Goal: Contribute content

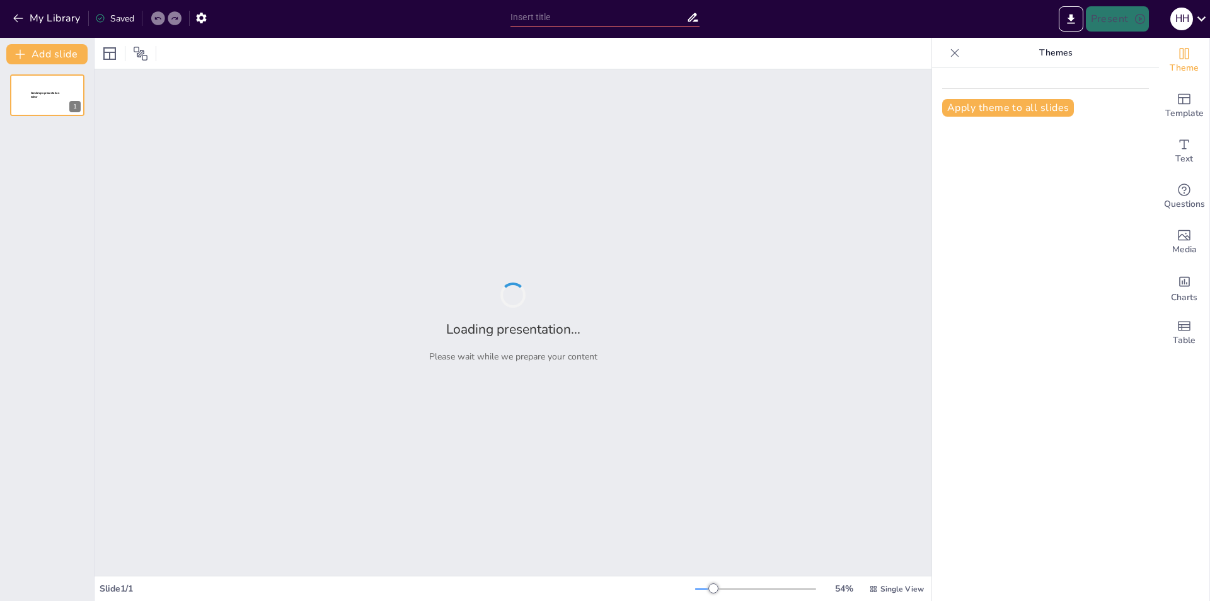
type input "[GEOGRAPHIC_DATA]"
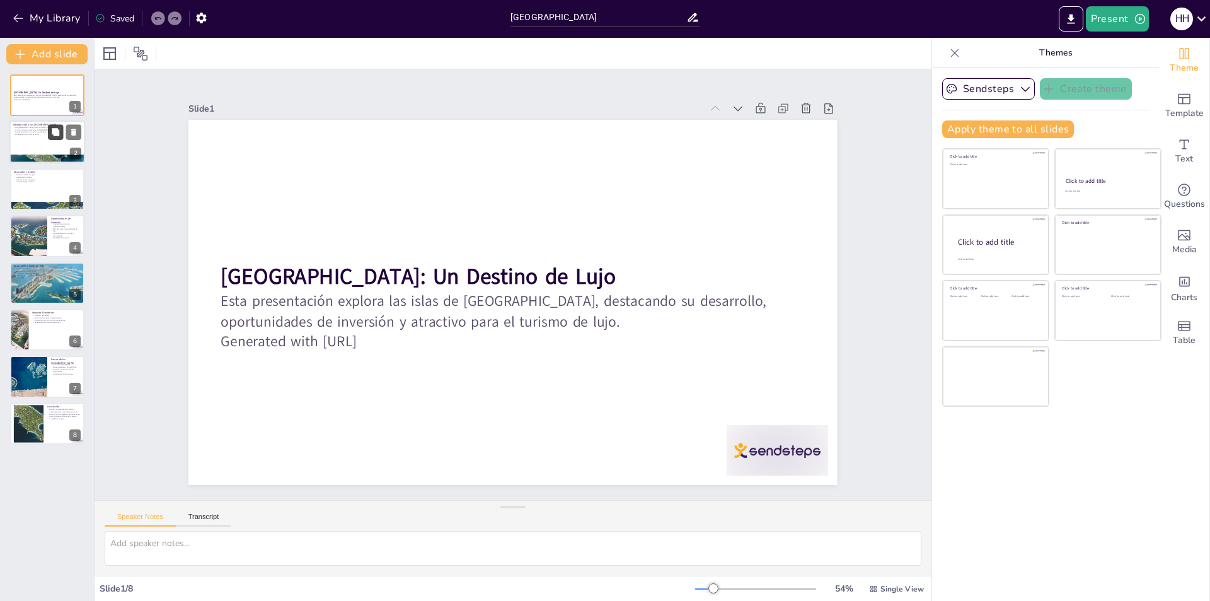
click at [51, 136] on icon at bounding box center [55, 132] width 9 height 9
type textarea "Las [GEOGRAPHIC_DATA] son un ejemplo de innovación arquitectónica y planificaci…"
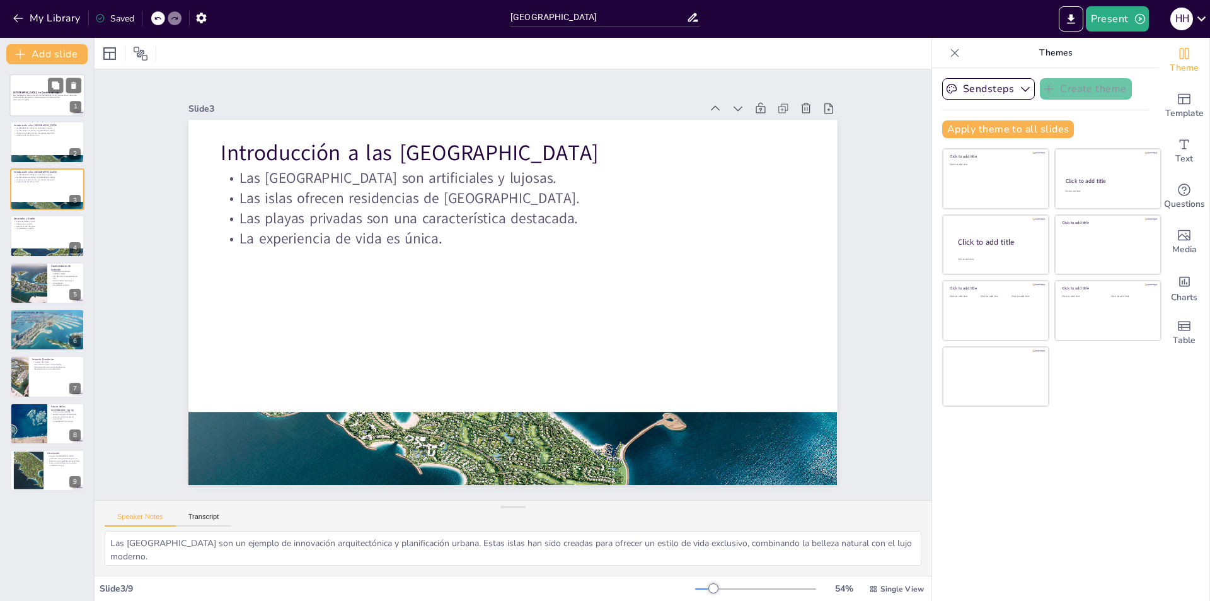
click at [30, 112] on div at bounding box center [47, 95] width 76 height 43
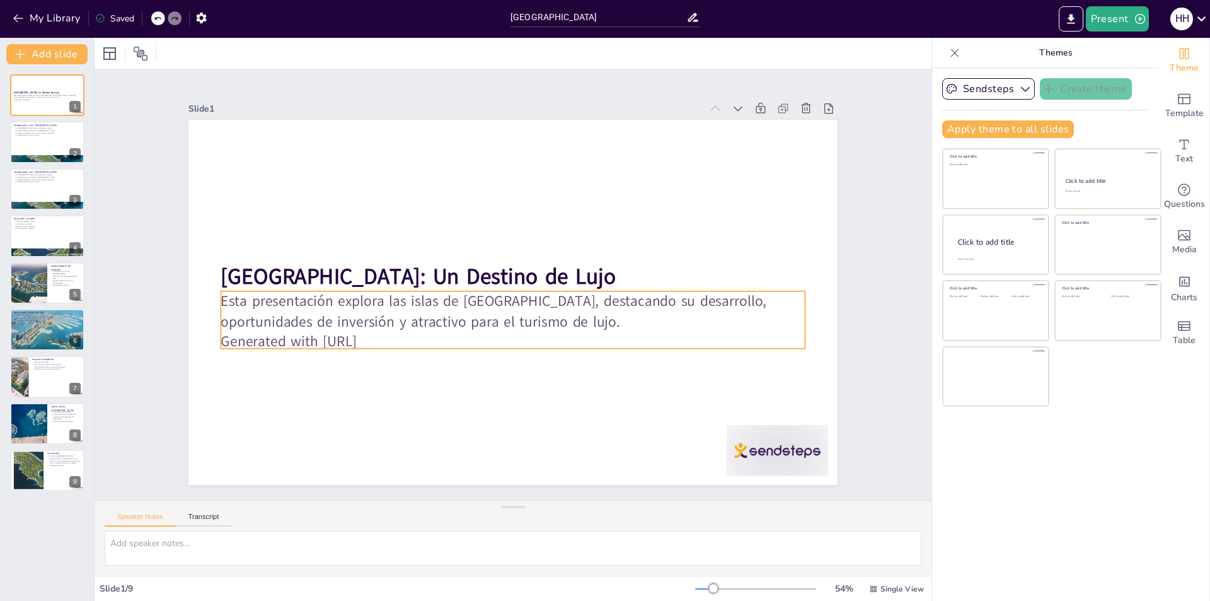
click at [385, 337] on p "Generated with [URL]" at bounding box center [484, 333] width 515 height 309
click at [64, 132] on div at bounding box center [64, 132] width 33 height 15
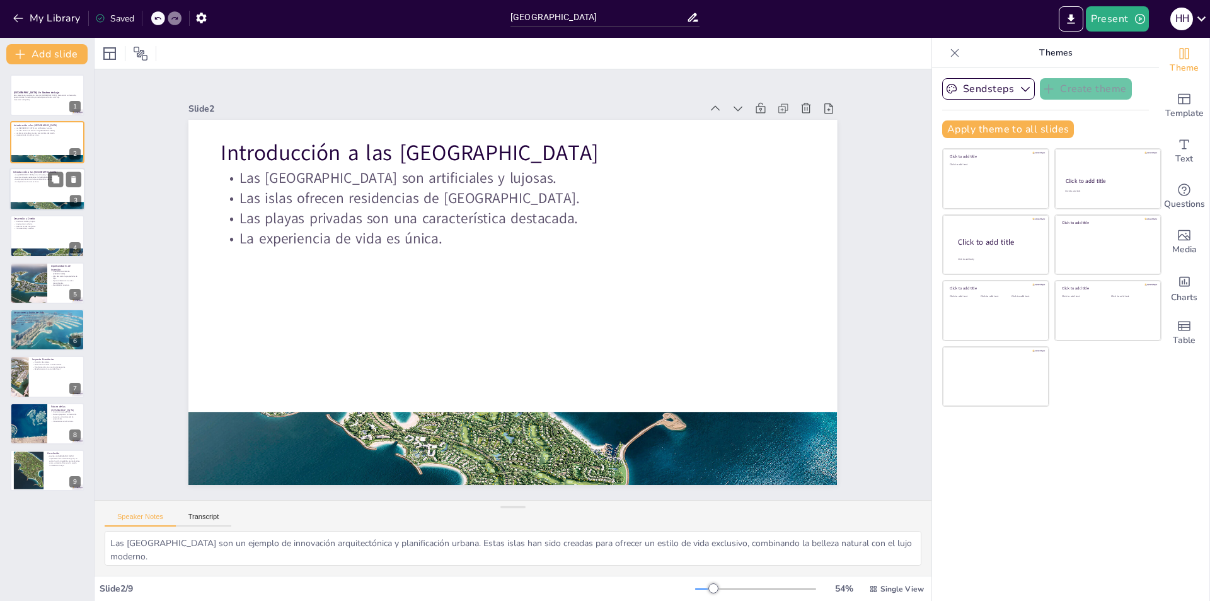
click at [41, 190] on div at bounding box center [47, 189] width 76 height 43
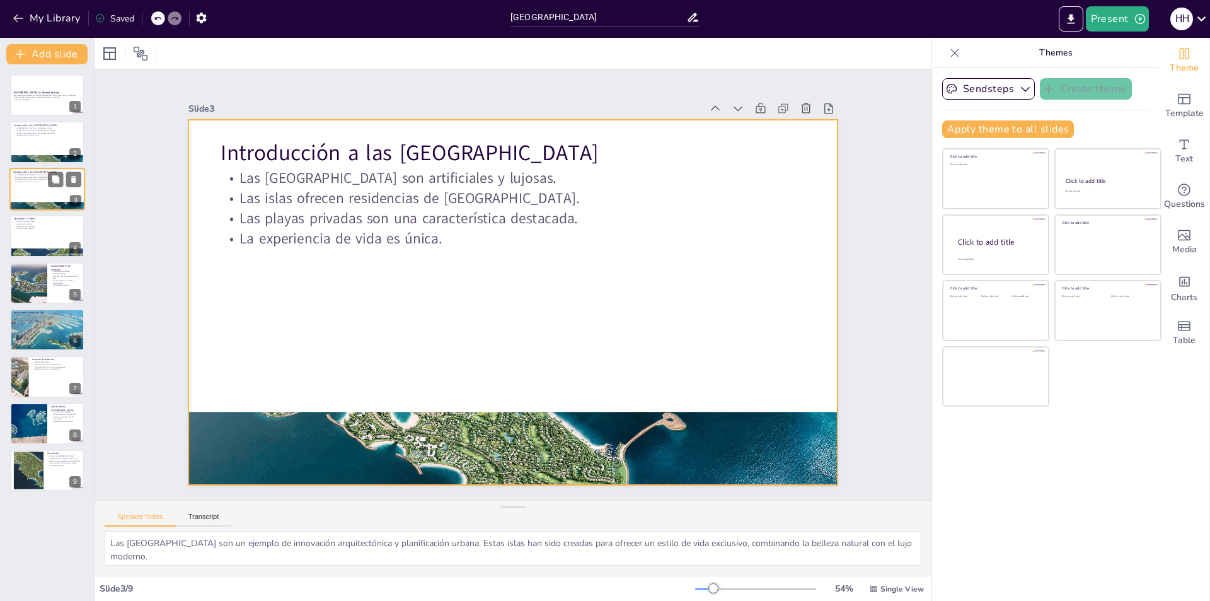
click at [36, 188] on div at bounding box center [47, 189] width 76 height 43
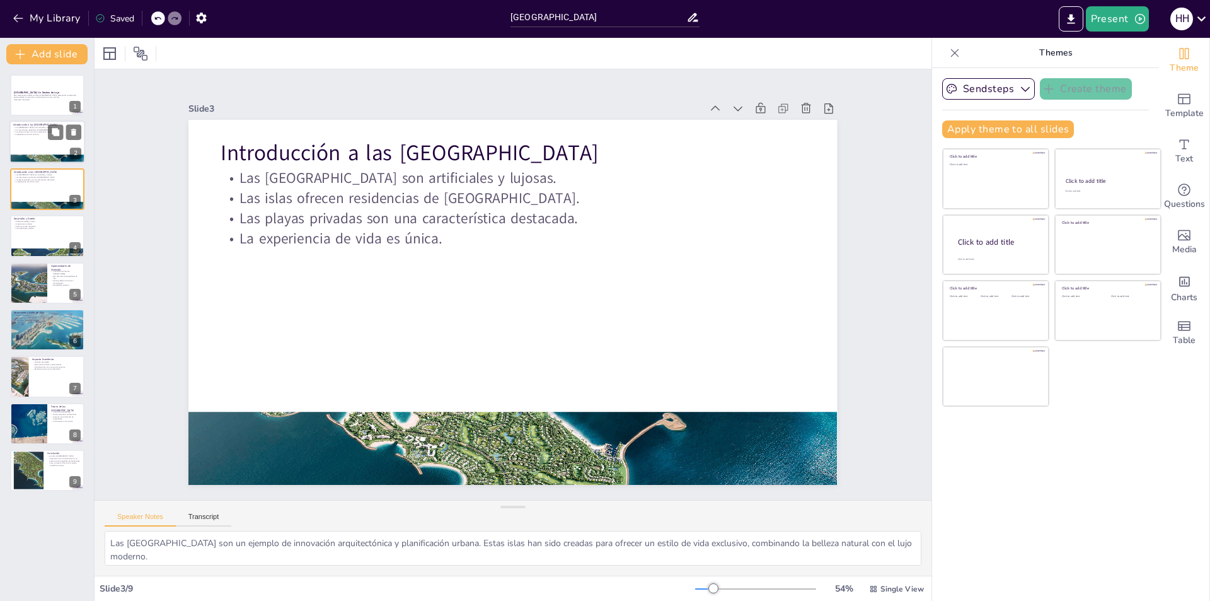
click at [35, 146] on div at bounding box center [47, 142] width 76 height 43
click at [34, 199] on div at bounding box center [47, 189] width 76 height 43
click at [33, 233] on div at bounding box center [47, 235] width 76 height 43
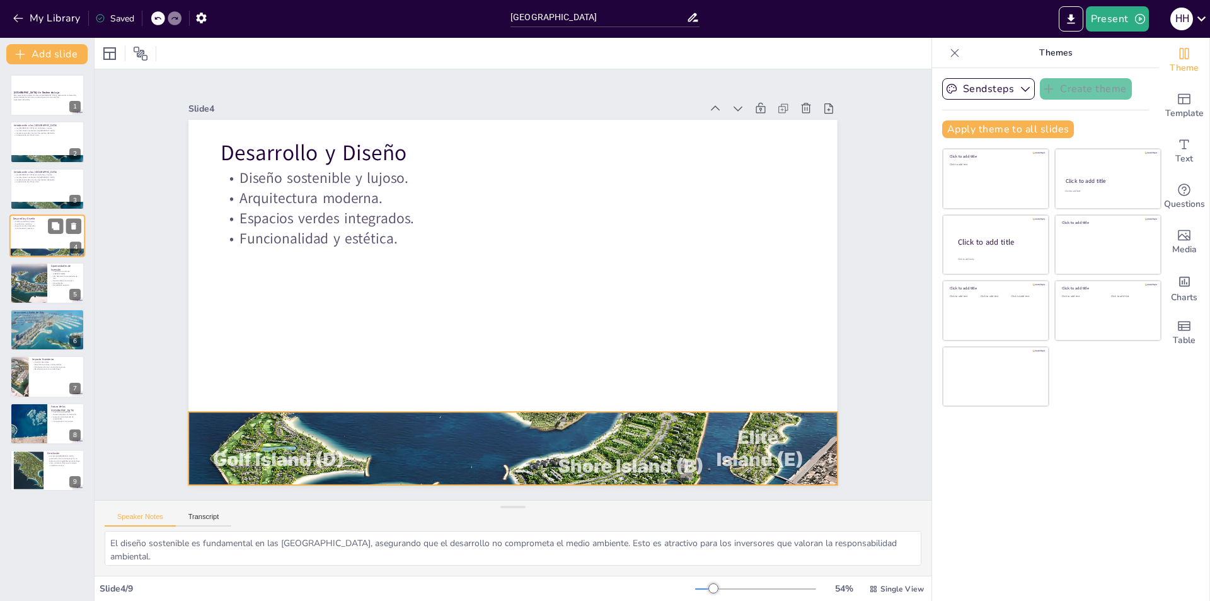
click at [33, 253] on div at bounding box center [47, 253] width 76 height 58
click at [33, 272] on div at bounding box center [29, 283] width 76 height 43
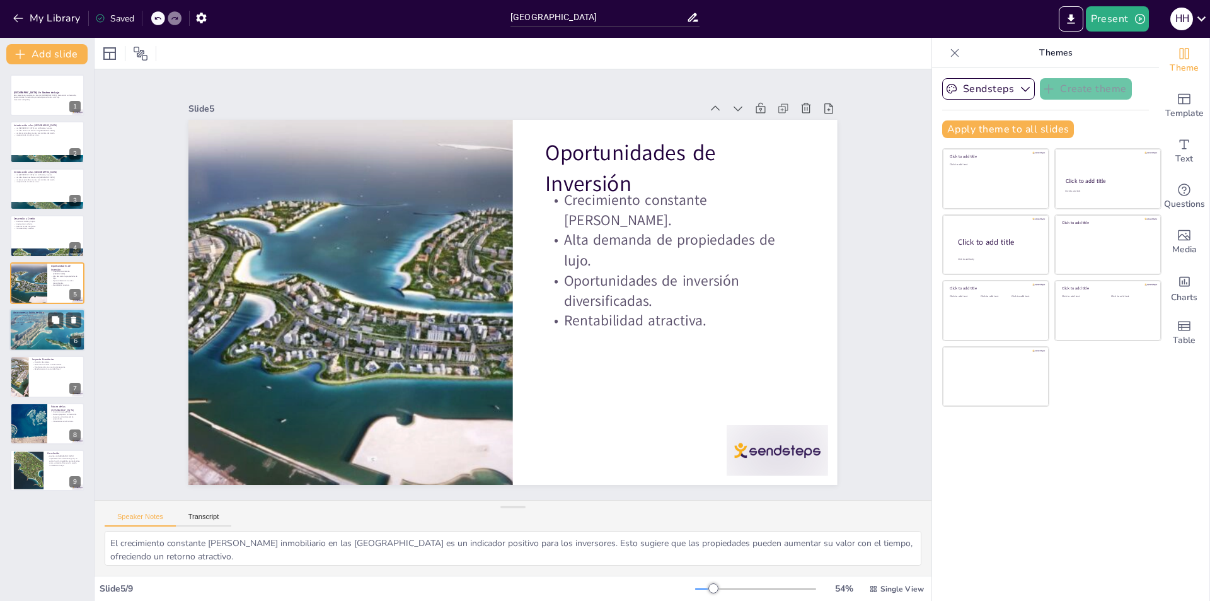
click at [38, 325] on div at bounding box center [47, 329] width 76 height 50
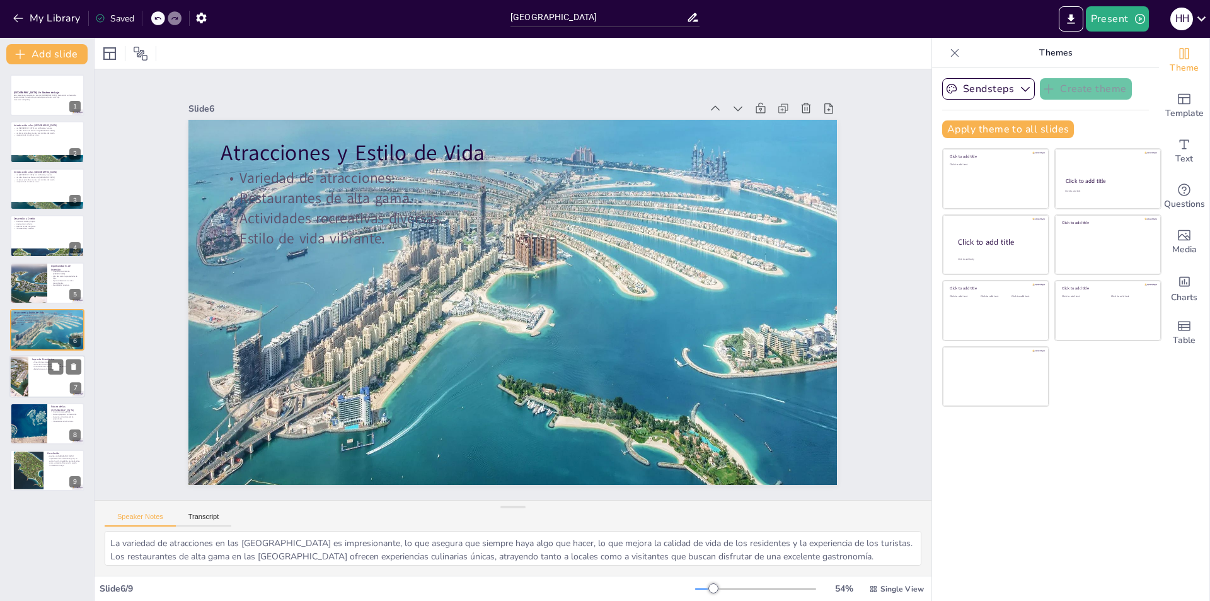
click at [44, 375] on div at bounding box center [47, 376] width 76 height 43
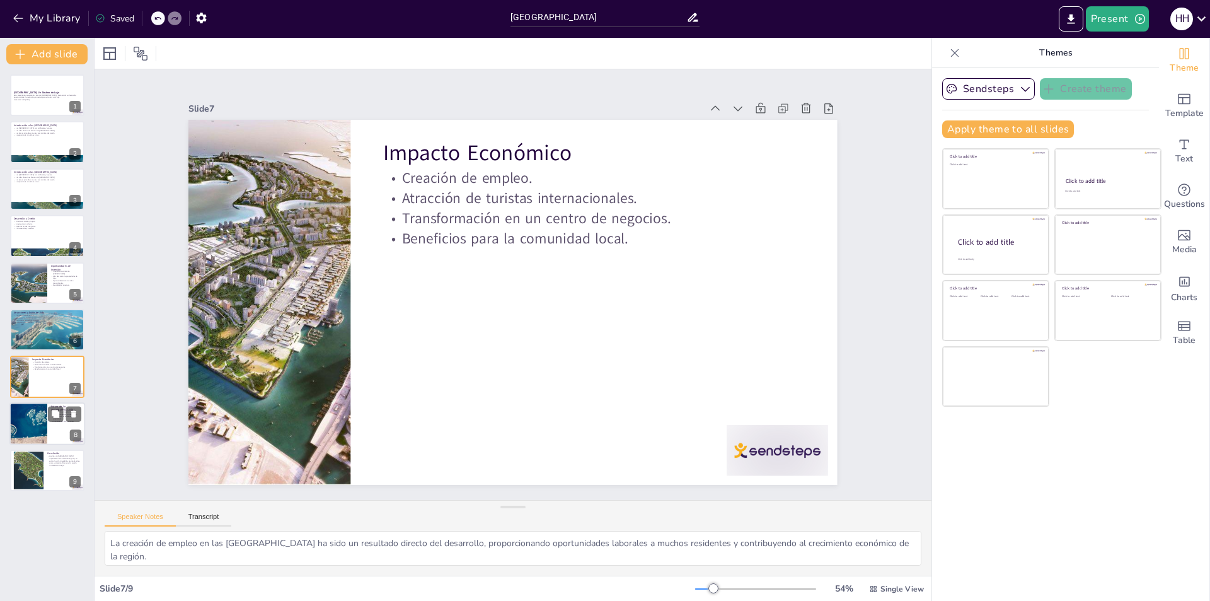
click at [51, 436] on div at bounding box center [47, 423] width 76 height 43
type textarea "El crecimiento proyectado para las [GEOGRAPHIC_DATA] es alentador, con nuevas i…"
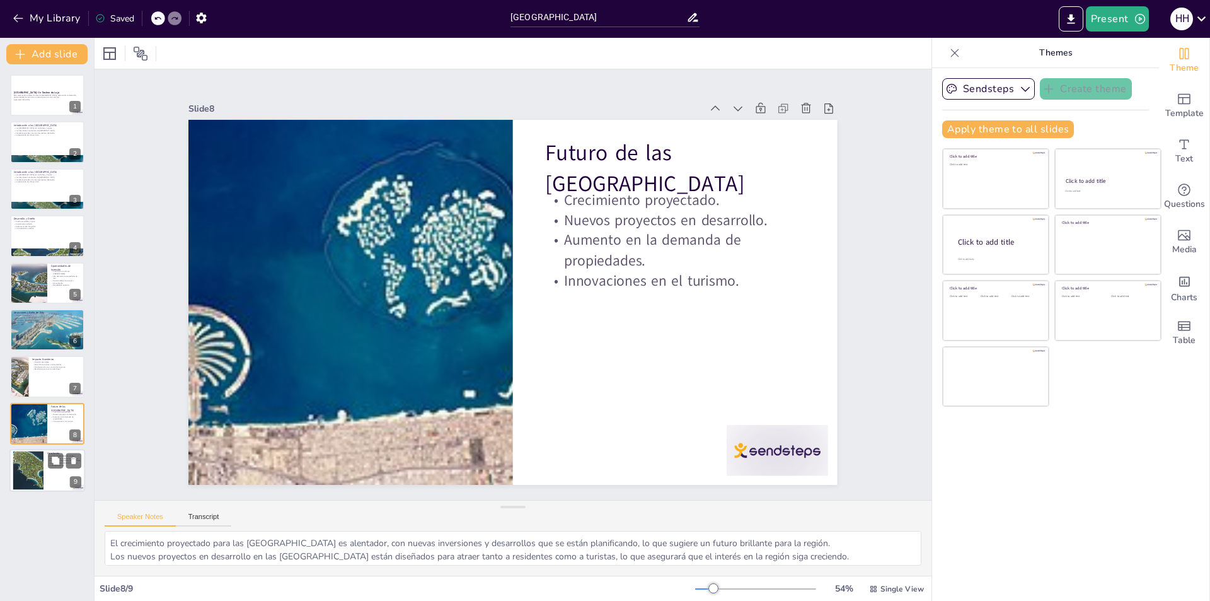
click at [18, 472] on div at bounding box center [28, 470] width 38 height 38
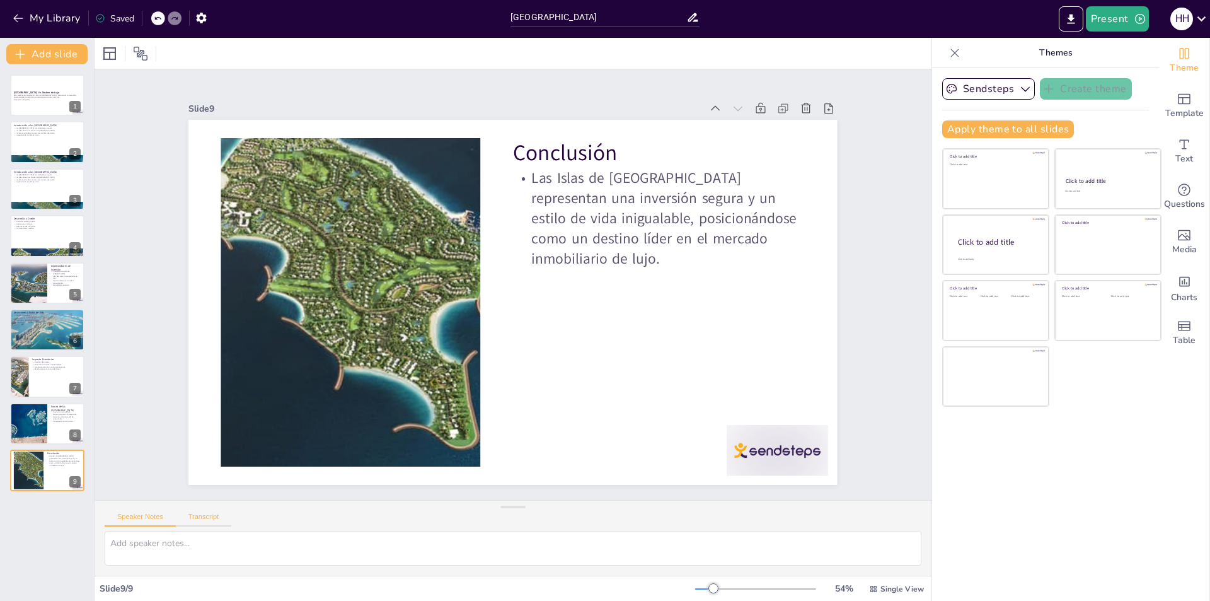
click at [210, 515] on button "Transcript" at bounding box center [204, 519] width 56 height 14
click at [142, 513] on button "Speaker Notes" at bounding box center [140, 519] width 71 height 14
click at [25, 287] on div at bounding box center [29, 283] width 76 height 43
type textarea "El crecimiento constante [PERSON_NAME] inmobiliario en las [GEOGRAPHIC_DATA] es…"
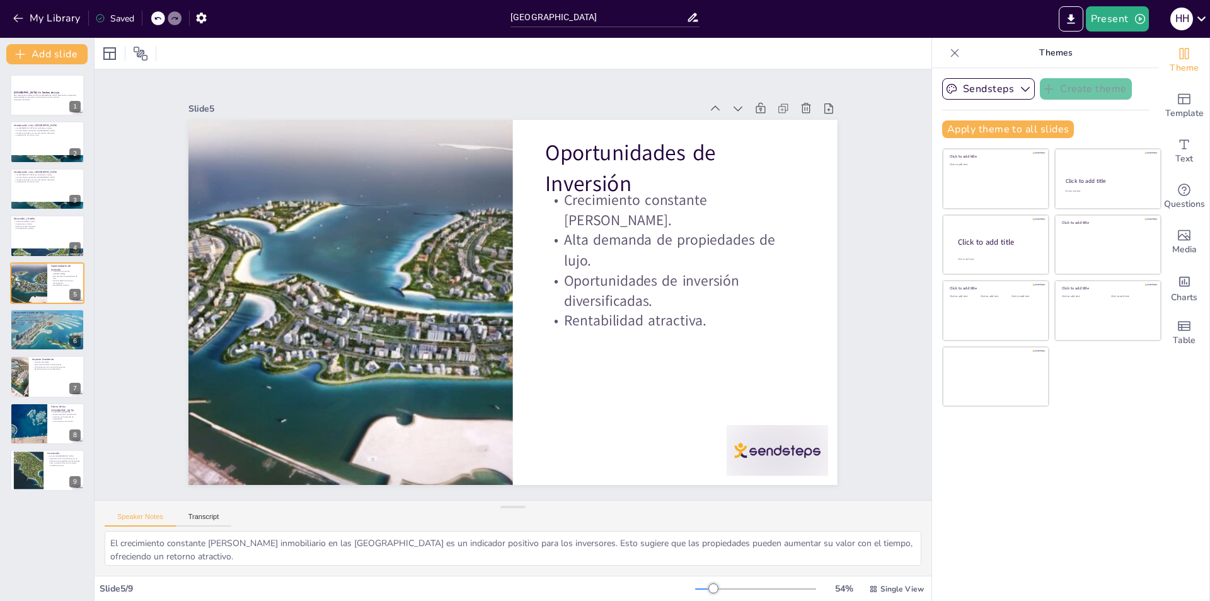
click at [158, 16] on icon at bounding box center [158, 18] width 8 height 8
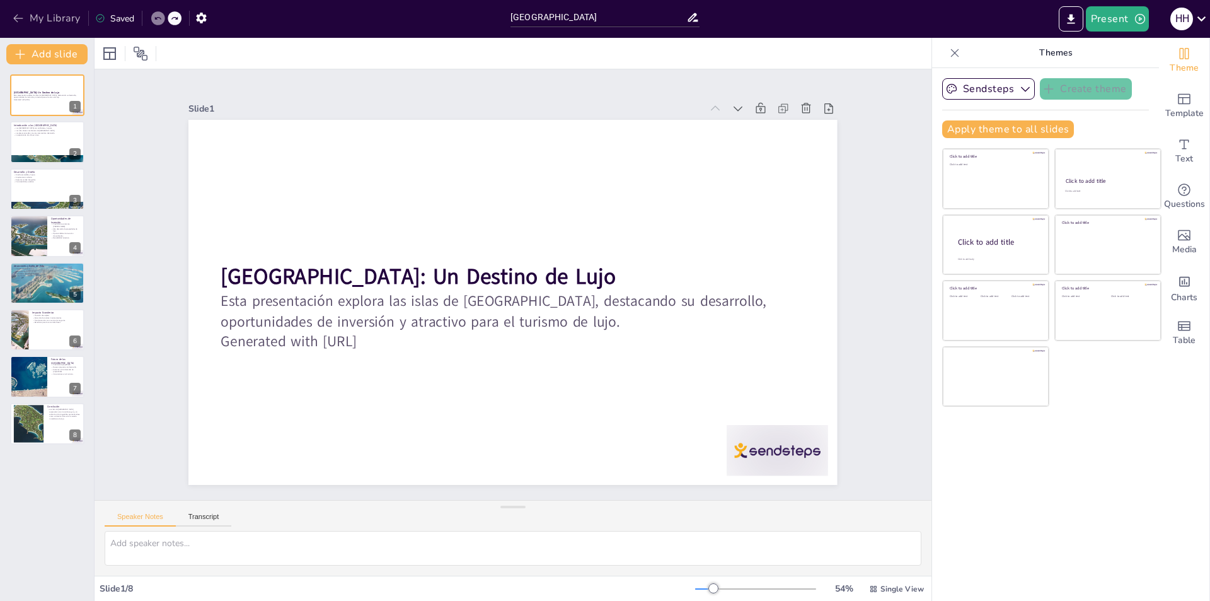
click at [13, 14] on icon "button" at bounding box center [18, 18] width 13 height 13
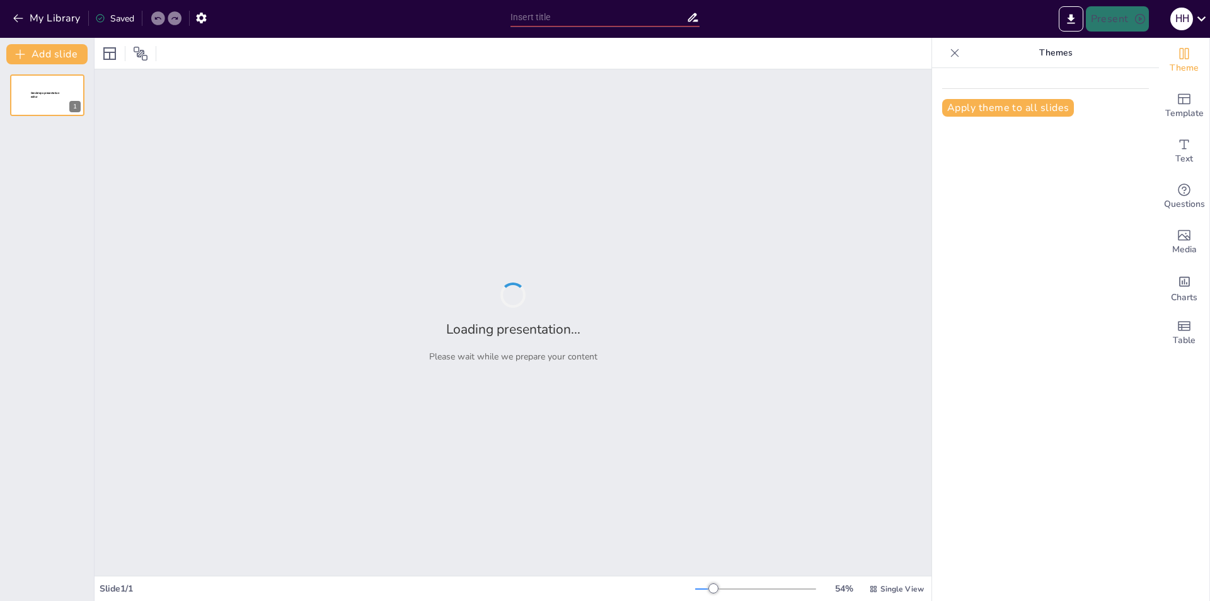
type input "Dubai Islands"
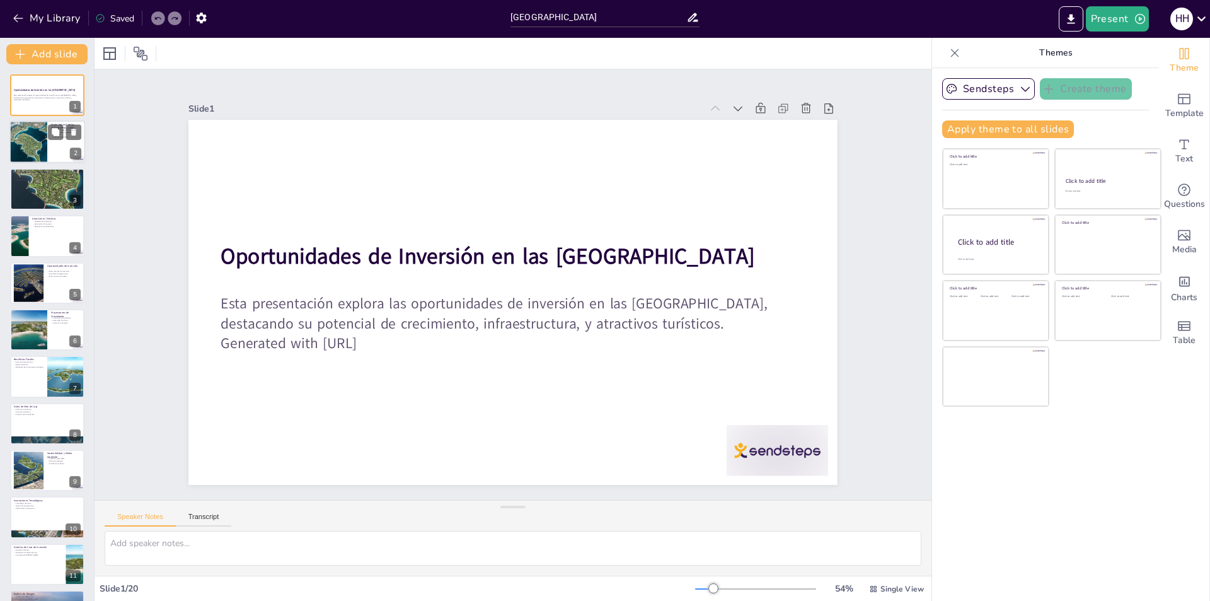
click at [34, 139] on div at bounding box center [29, 142] width 76 height 43
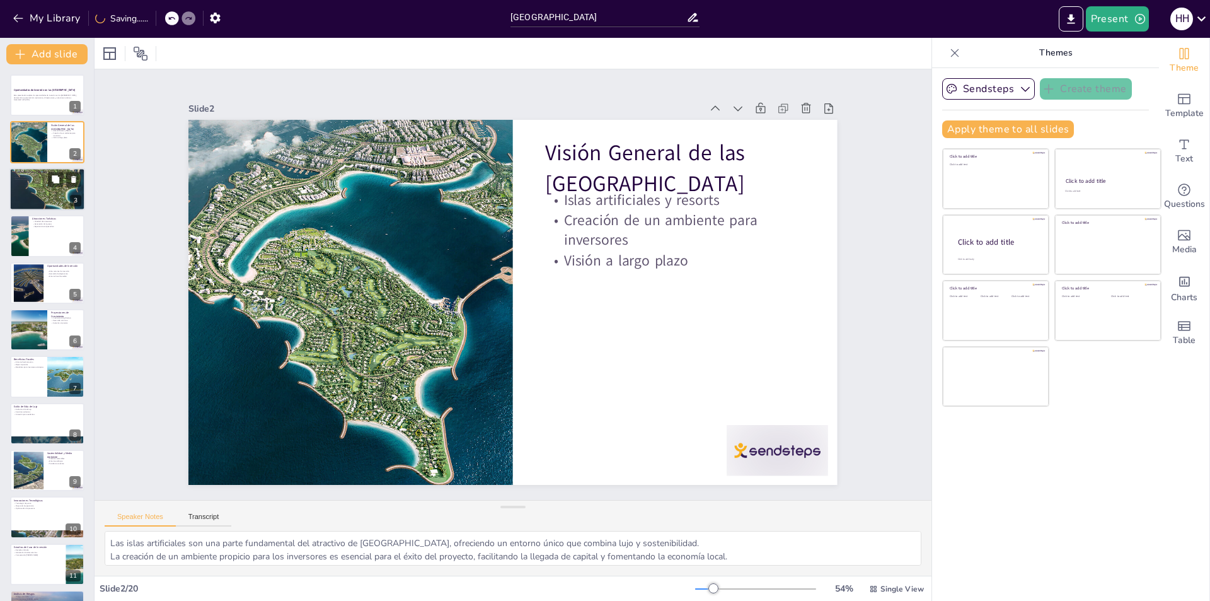
click at [50, 190] on div at bounding box center [47, 189] width 76 height 76
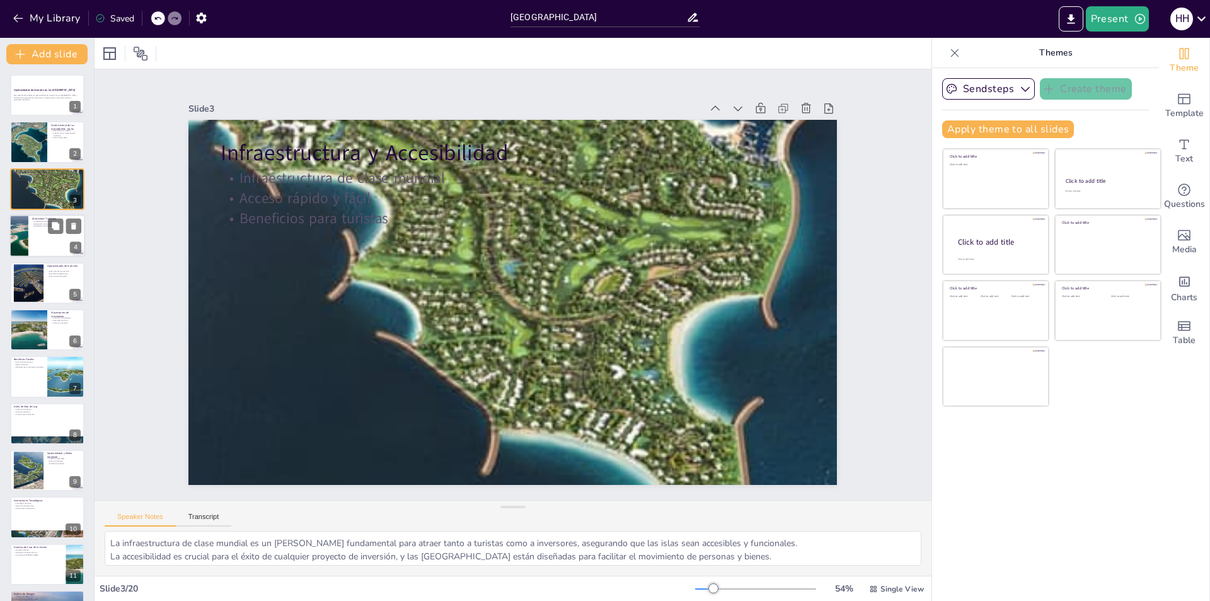
click at [30, 252] on div at bounding box center [47, 235] width 76 height 43
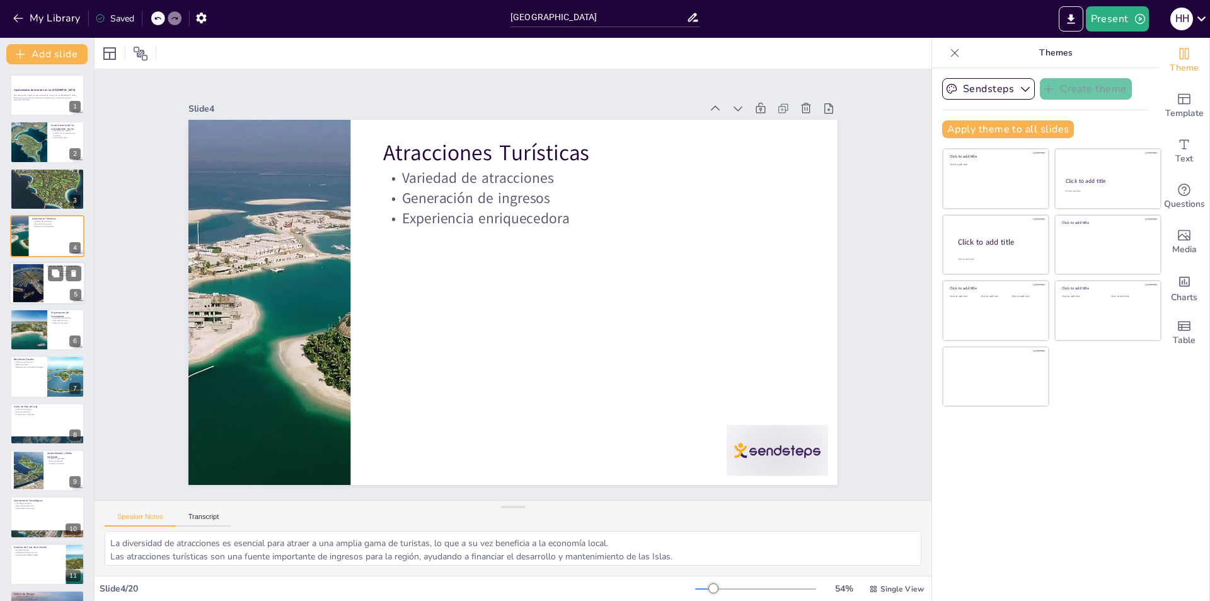
click at [35, 273] on div at bounding box center [28, 282] width 68 height 38
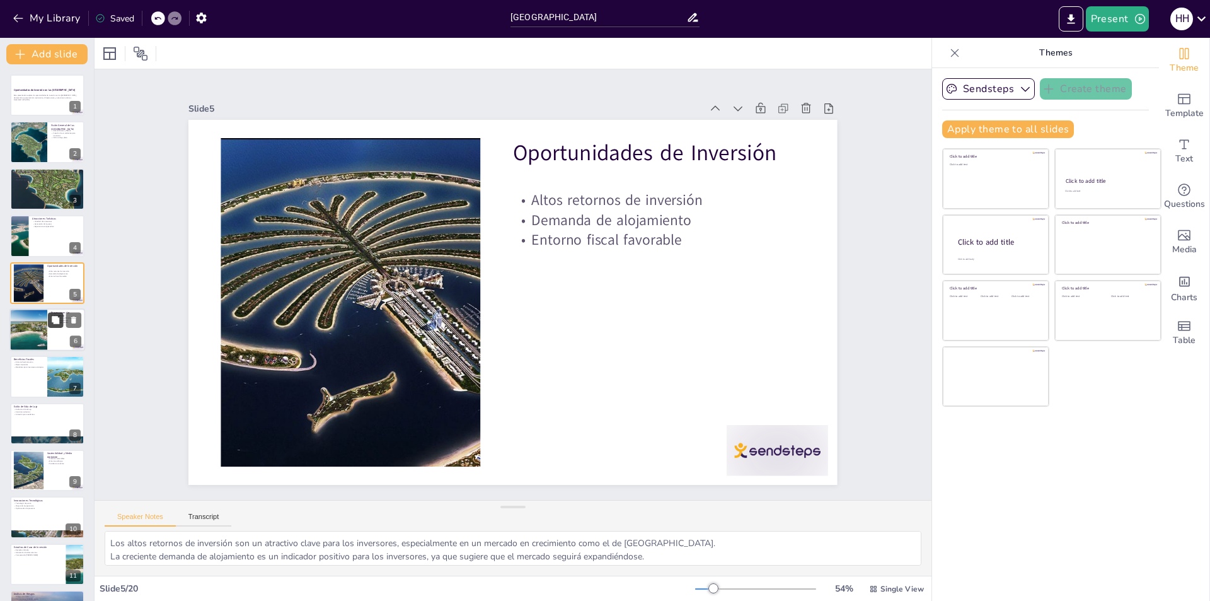
click at [49, 319] on button at bounding box center [55, 319] width 15 height 15
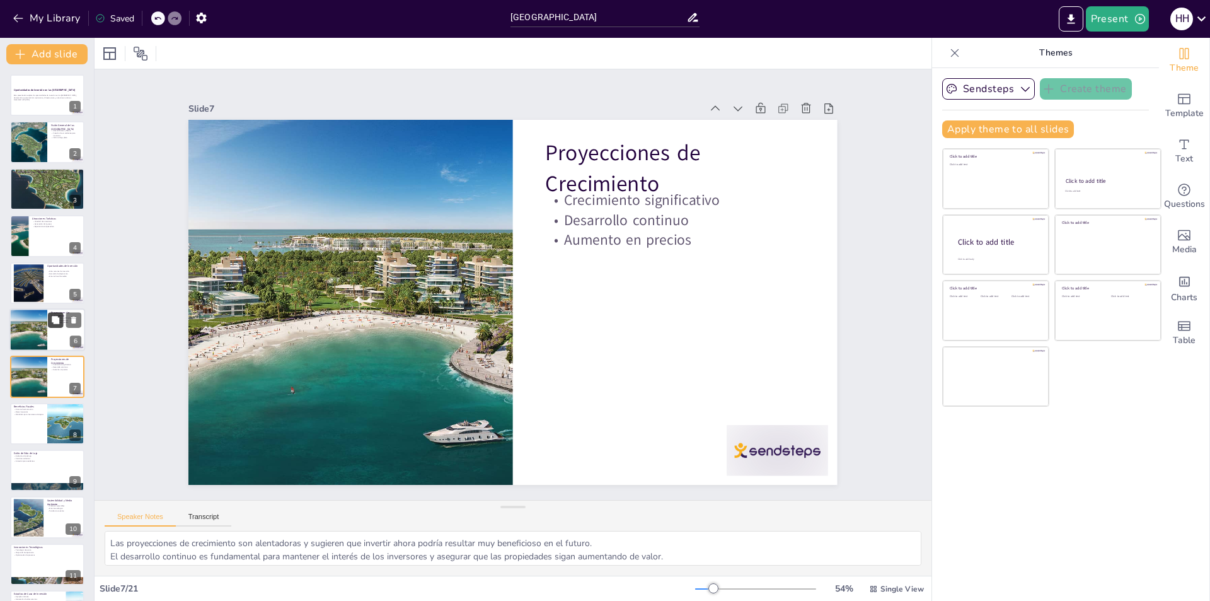
scroll to position [44, 0]
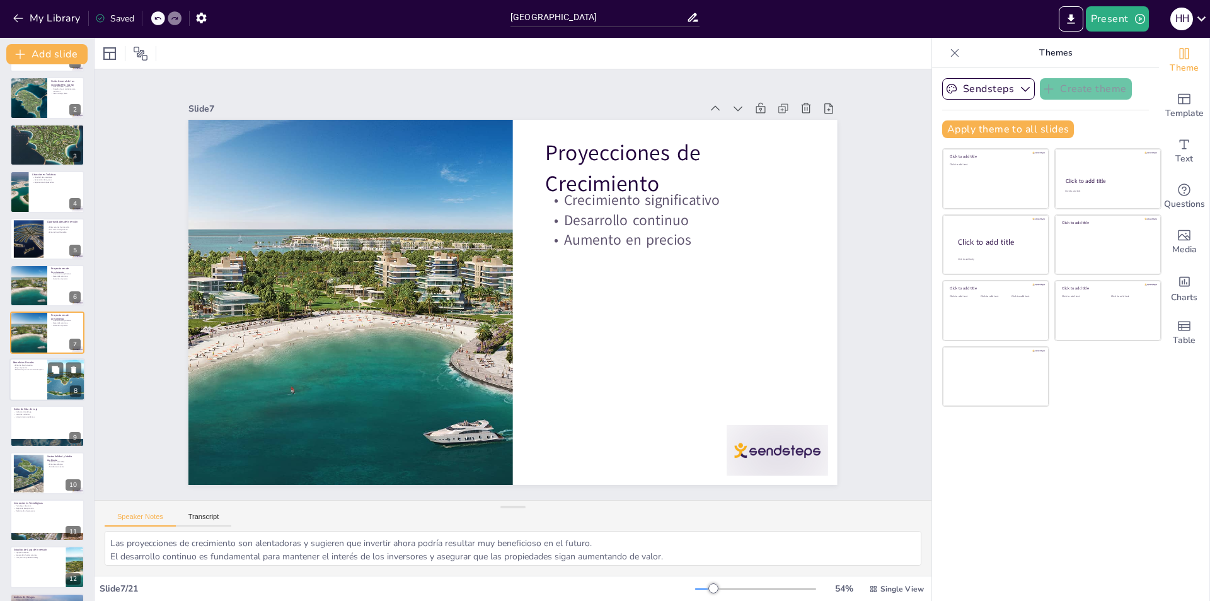
click at [46, 393] on div at bounding box center [47, 379] width 76 height 43
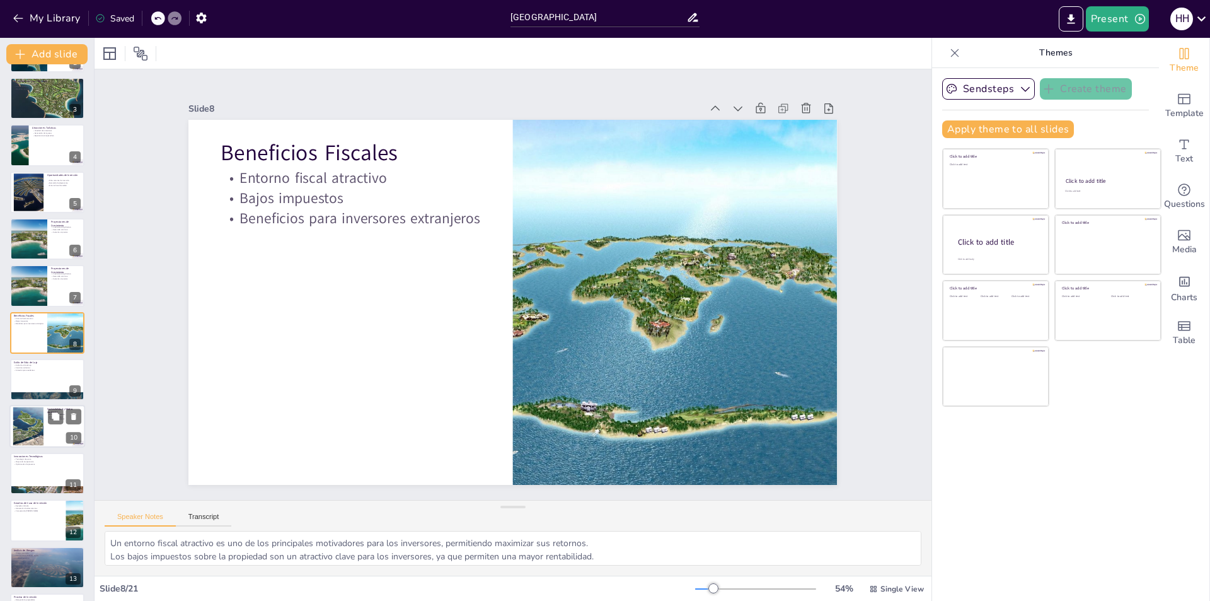
click at [28, 432] on div at bounding box center [28, 426] width 50 height 38
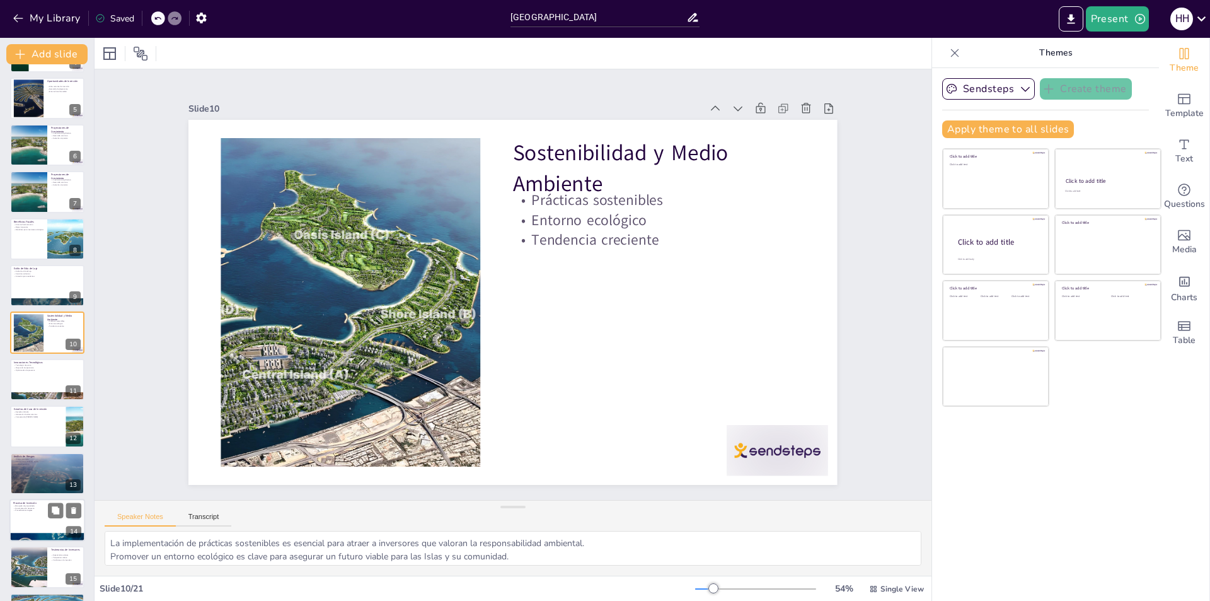
click at [27, 524] on div at bounding box center [47, 519] width 76 height 43
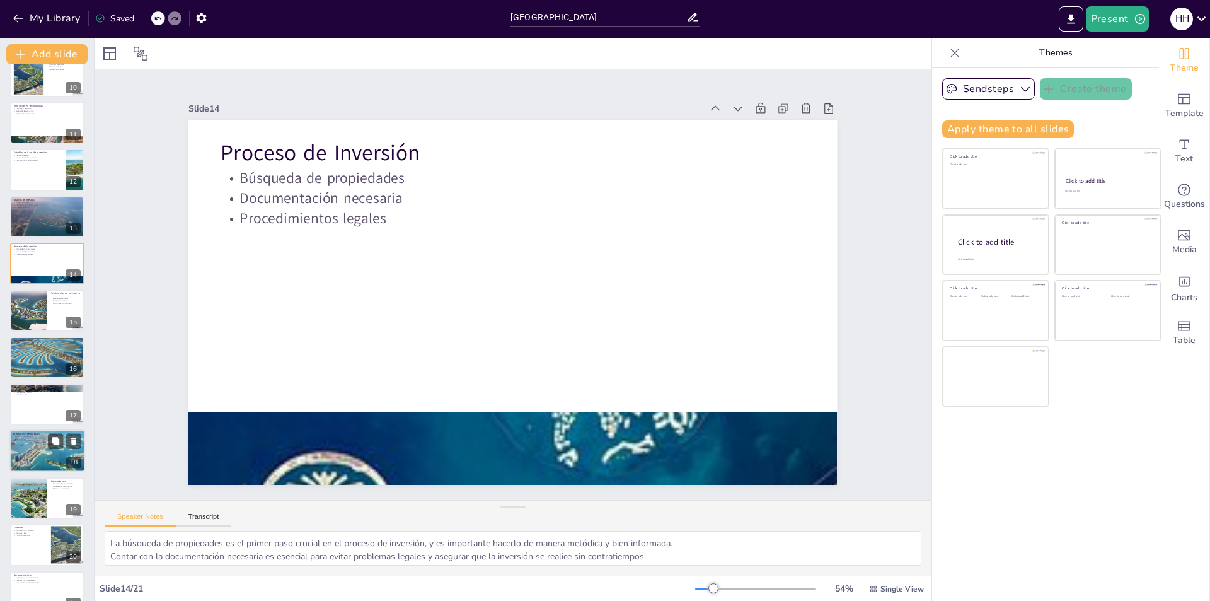
scroll to position [463, 0]
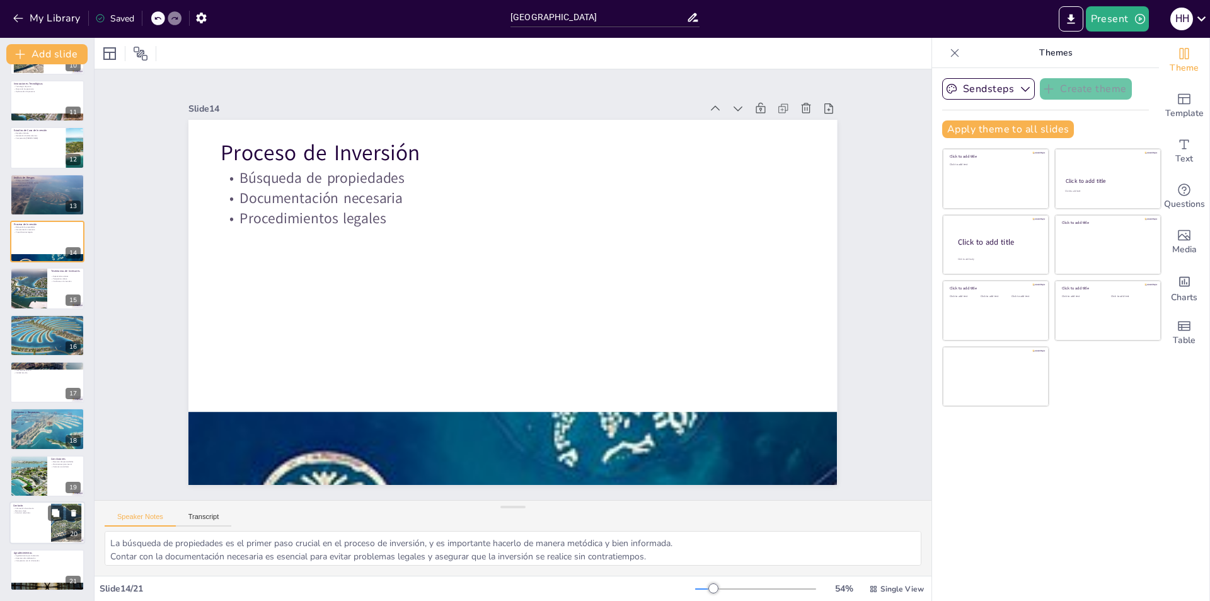
click at [28, 522] on div at bounding box center [47, 522] width 76 height 43
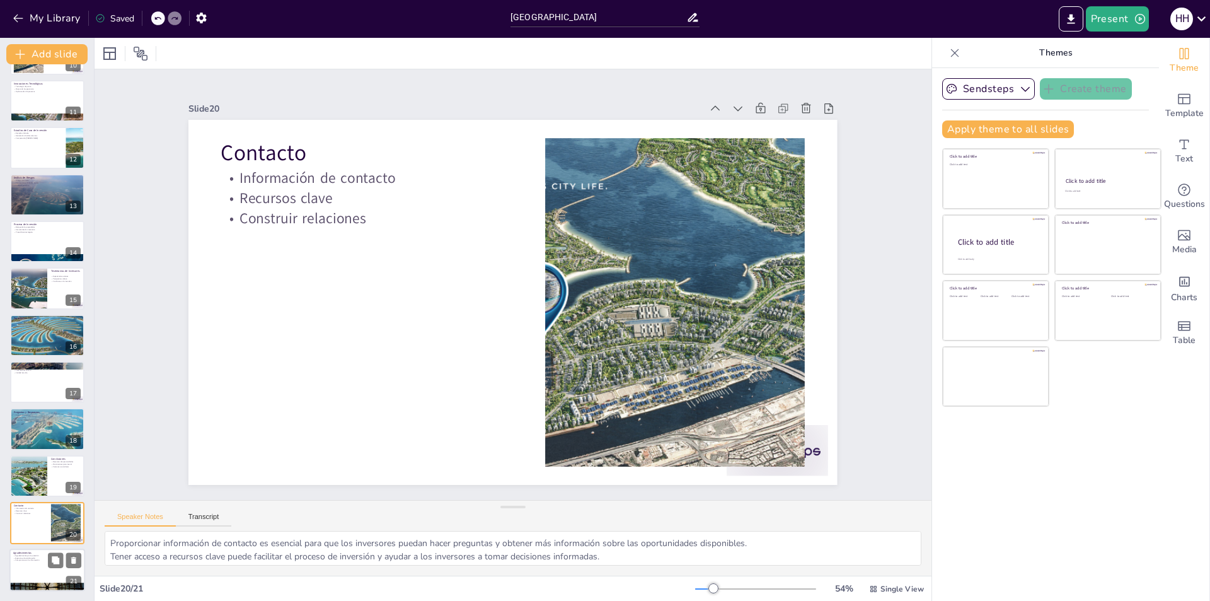
click at [29, 565] on div at bounding box center [47, 569] width 76 height 43
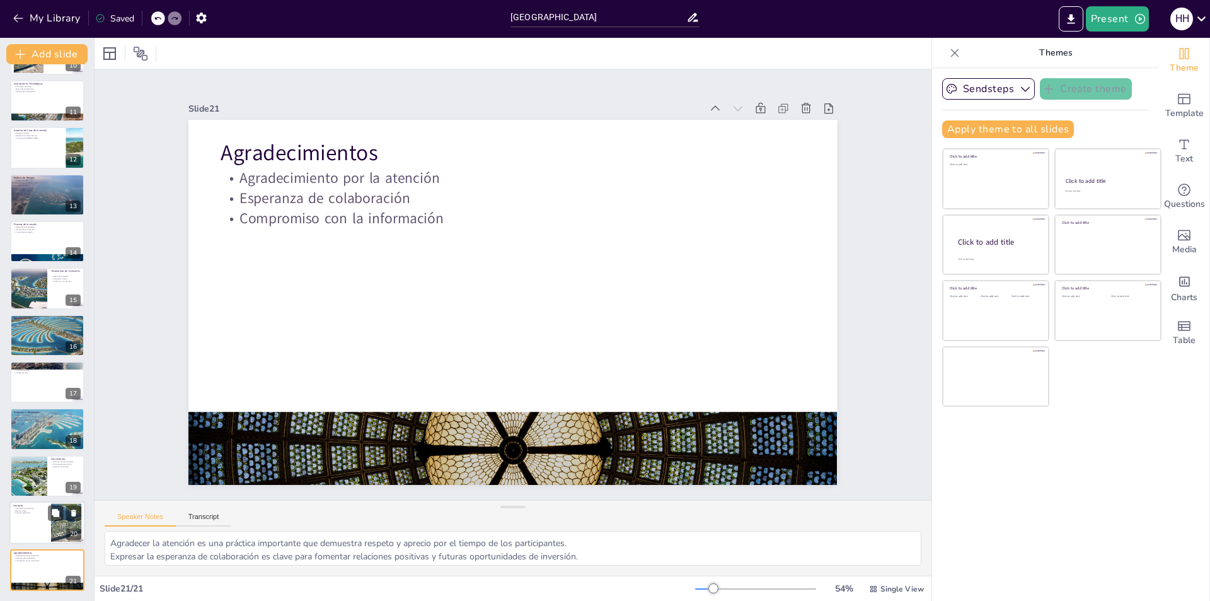
click at [33, 529] on div at bounding box center [47, 522] width 76 height 43
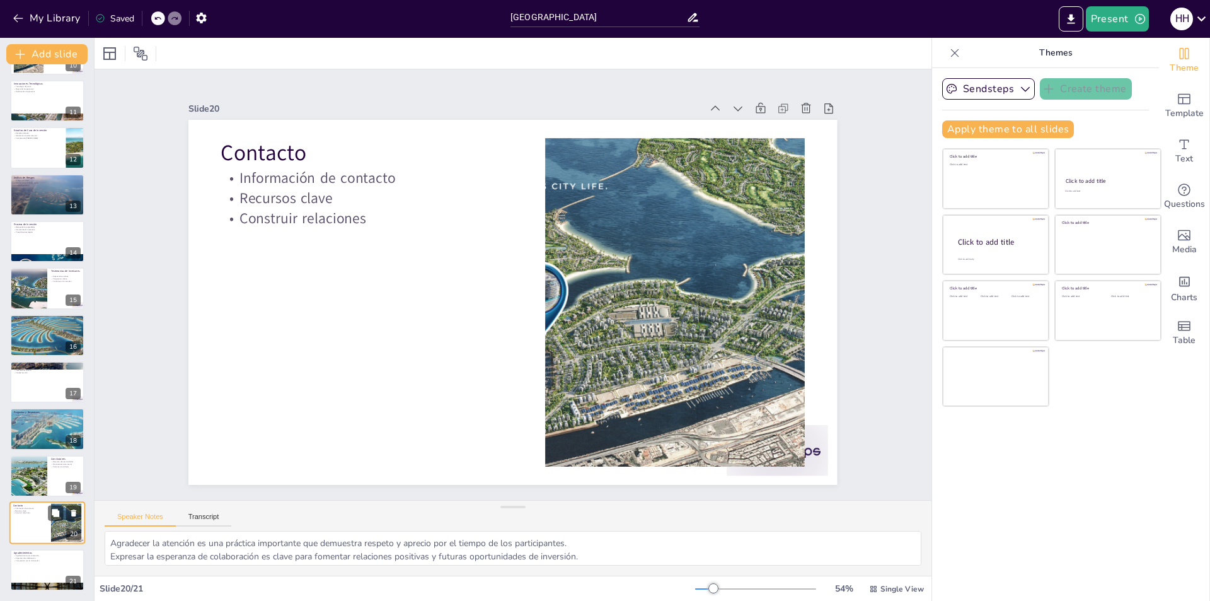
type textarea "Proporcionar información de contacto es esencial para que los inversores puedan…"
